Goal: Check status: Check status

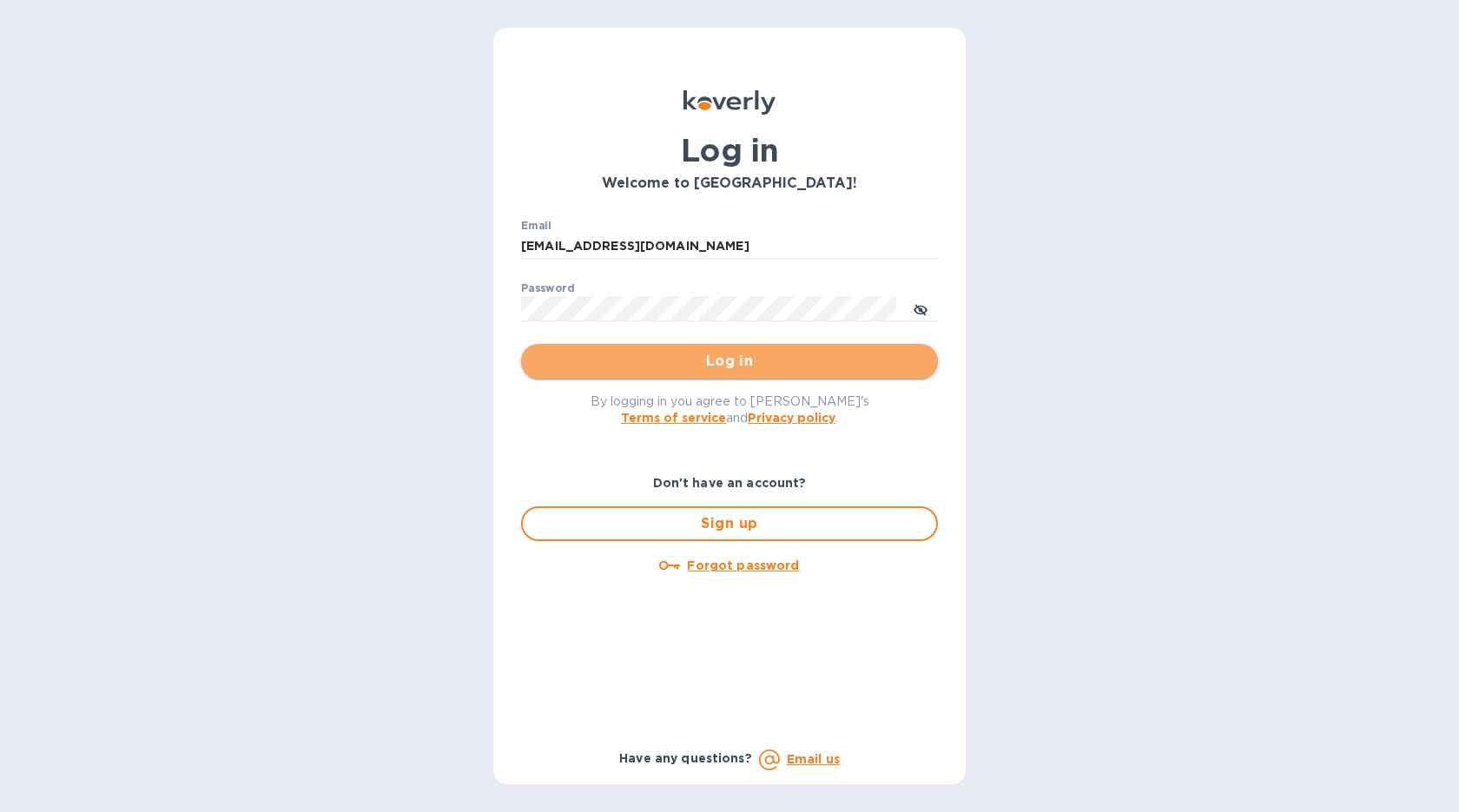
click at [643, 360] on span "Log in" at bounding box center [730, 361] width 389 height 21
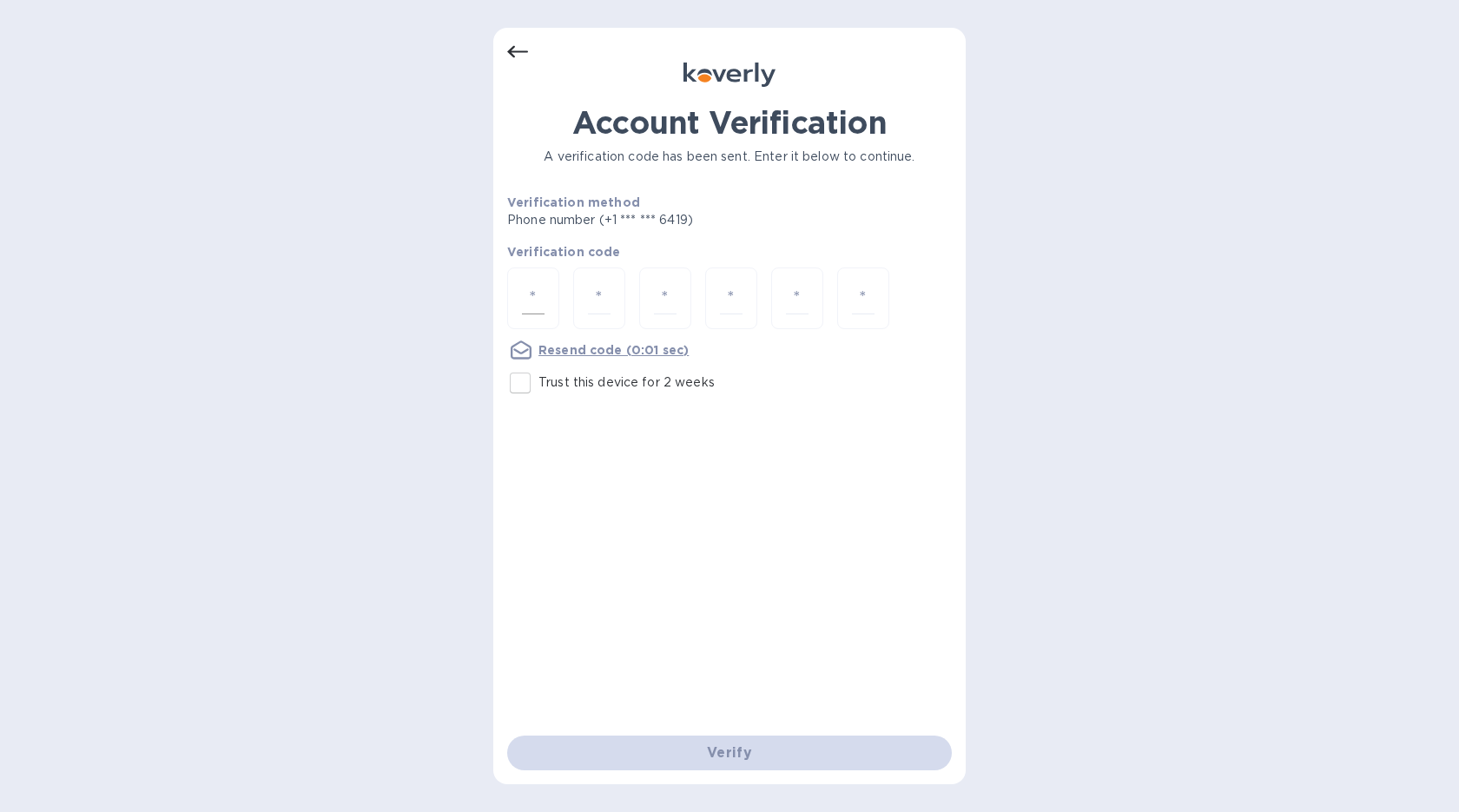
click at [534, 290] on input "number" at bounding box center [533, 299] width 23 height 32
type input "9"
type input "7"
type input "9"
type input "0"
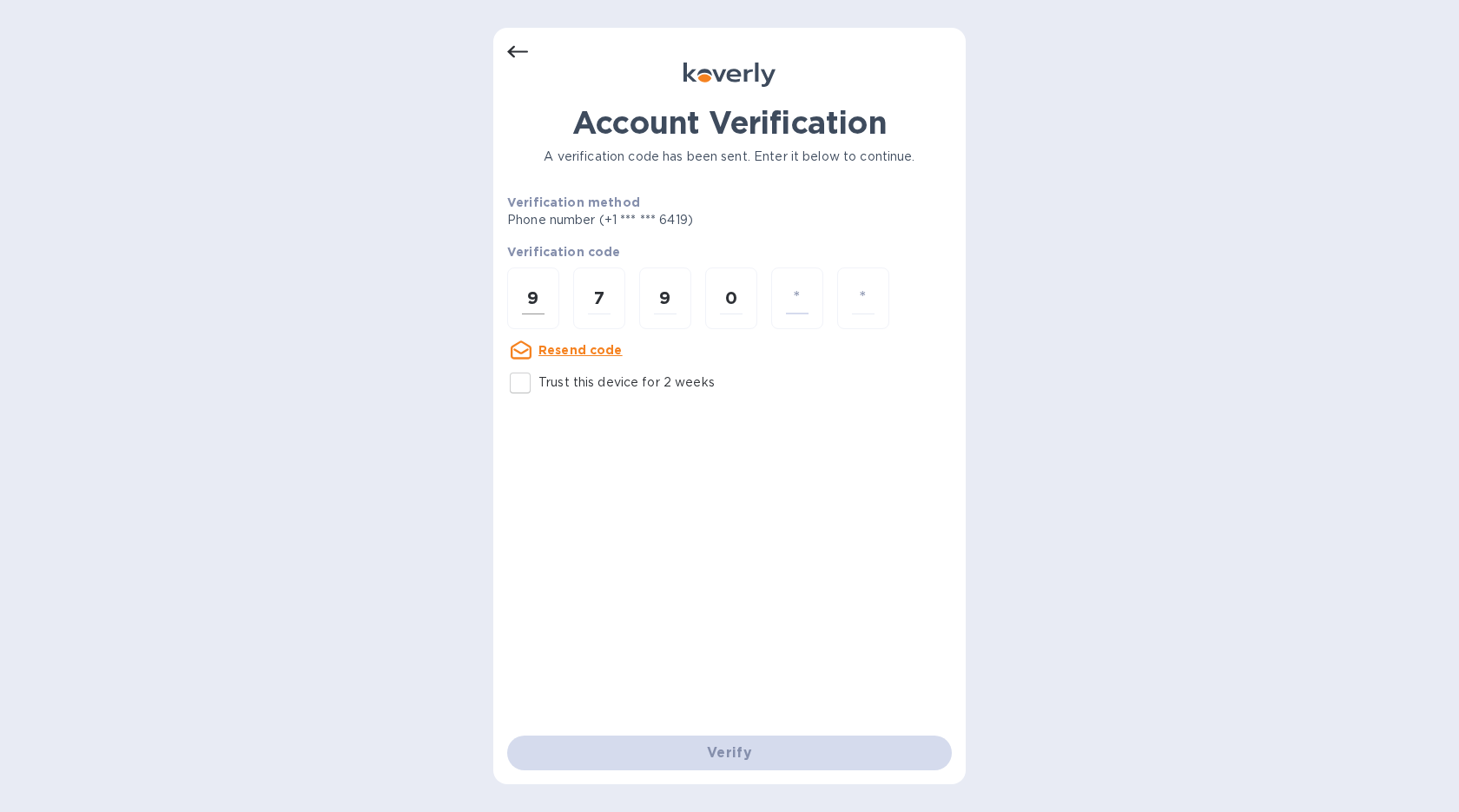
type input "4"
type input "8"
